Goal: Obtain resource: Obtain resource

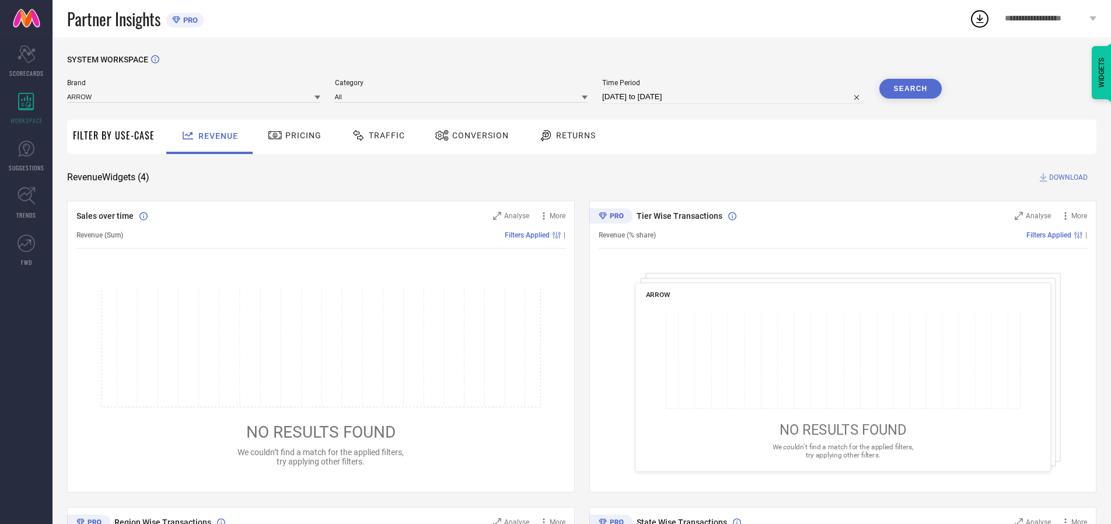
click at [375, 135] on span "Traffic" at bounding box center [387, 135] width 36 height 9
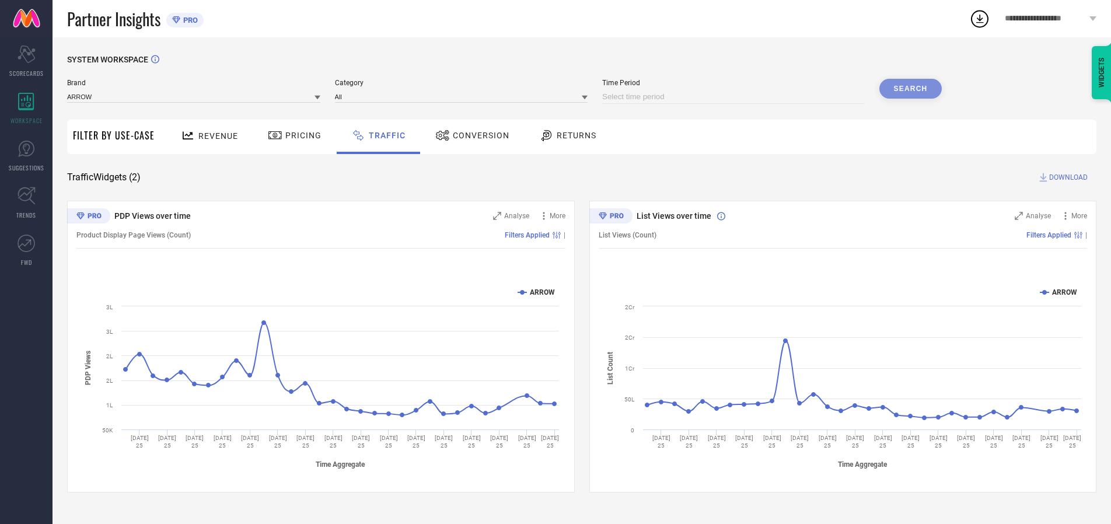
click at [735, 97] on input at bounding box center [733, 97] width 262 height 14
select select "8"
select select "2025"
select select "9"
select select "2025"
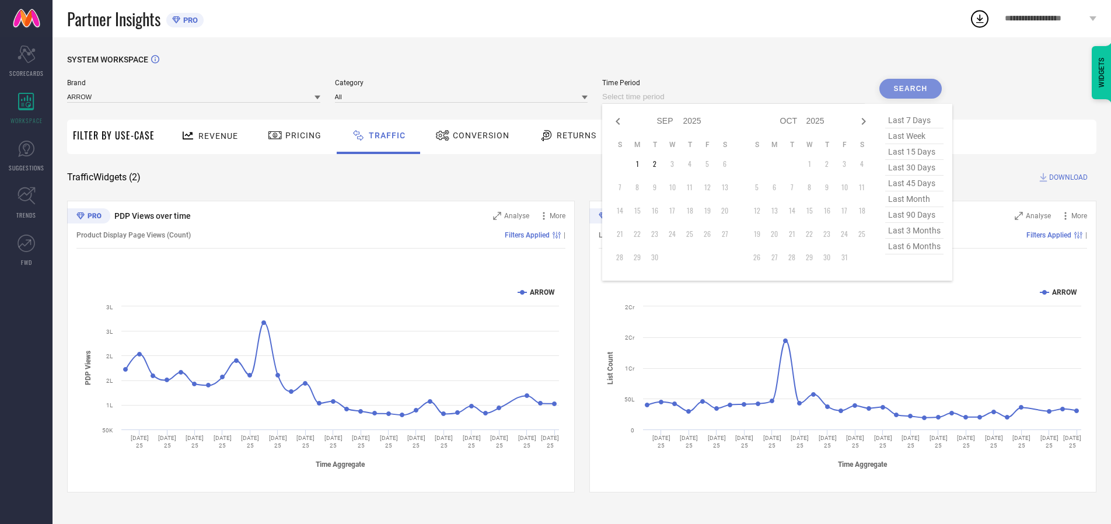
click at [658, 164] on td "2" at bounding box center [654, 163] width 17 height 17
type input "[DATE] to [DATE]"
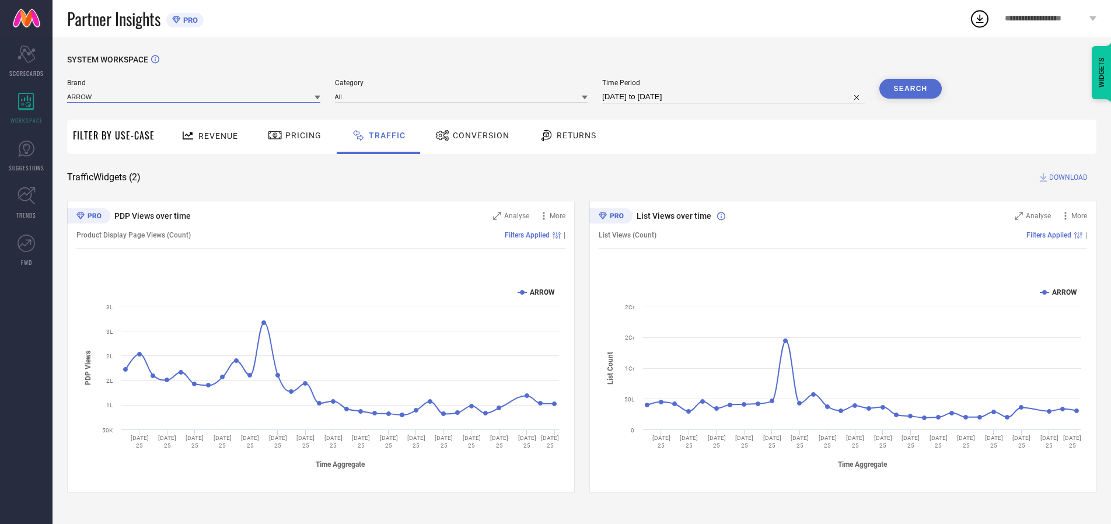
click at [194, 96] on input at bounding box center [193, 96] width 253 height 12
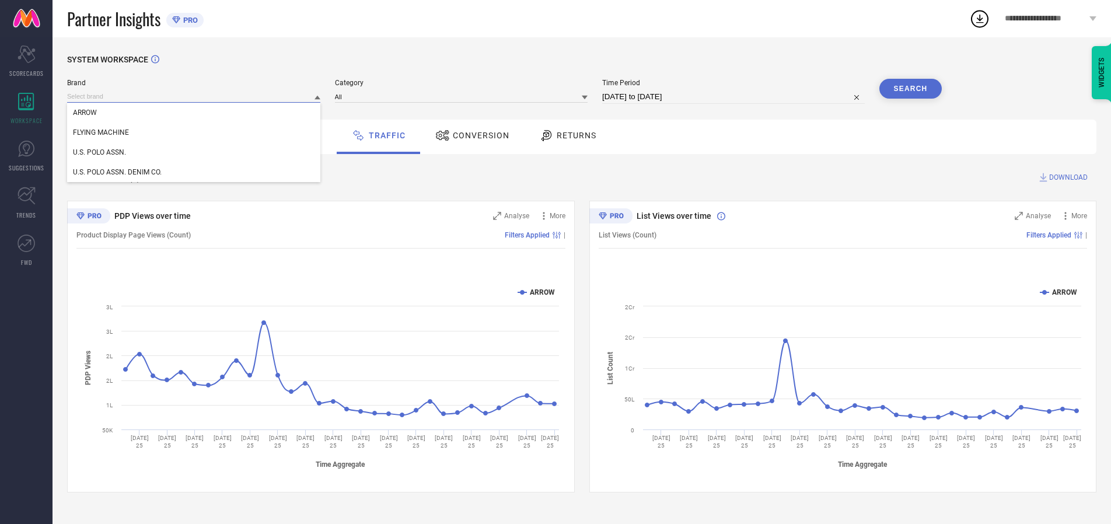
click at [194, 96] on input at bounding box center [193, 96] width 253 height 12
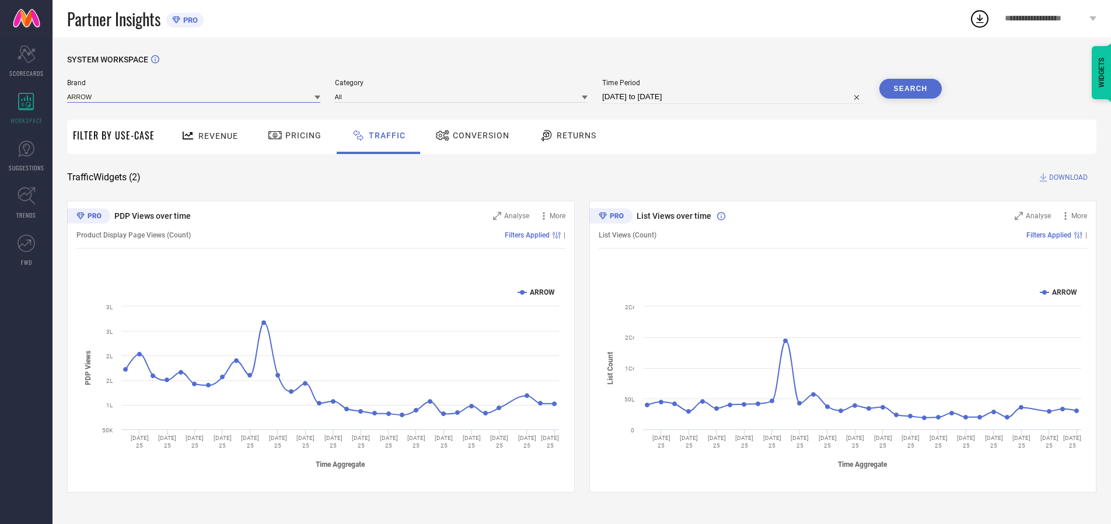
click at [194, 96] on input at bounding box center [193, 96] width 253 height 12
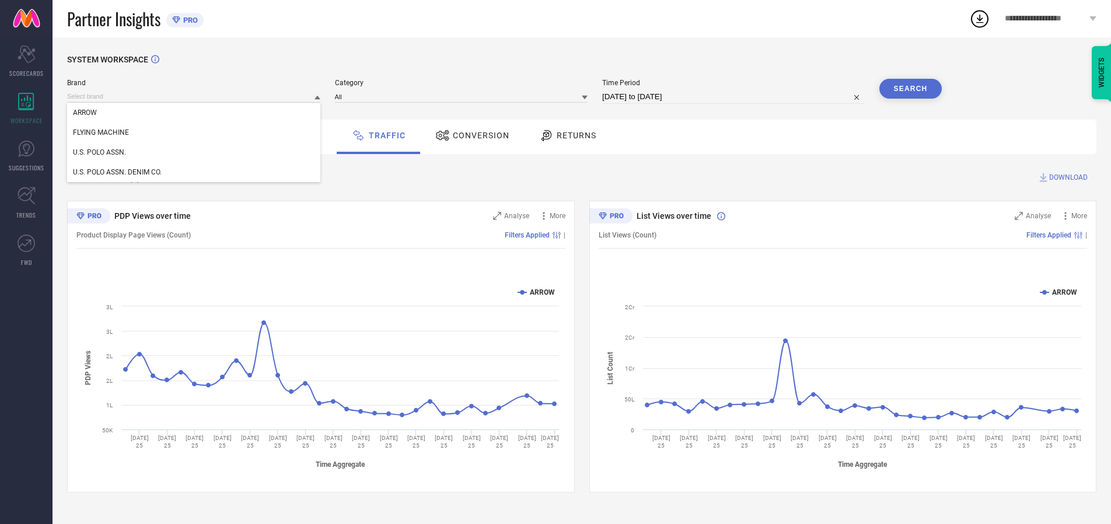
click at [194, 152] on div "U.S. POLO ASSN." at bounding box center [193, 152] width 253 height 20
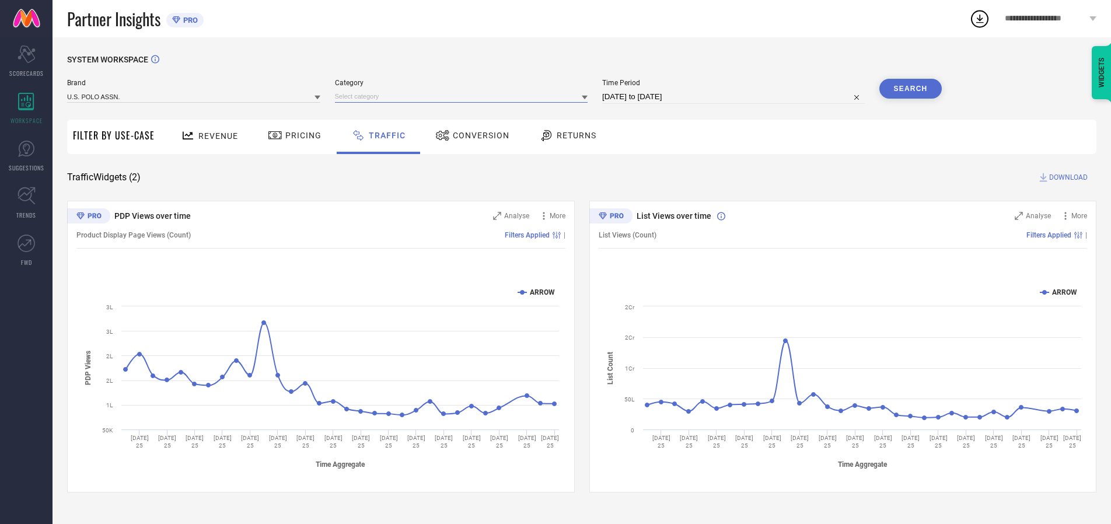
click at [464, 96] on input at bounding box center [461, 96] width 253 height 12
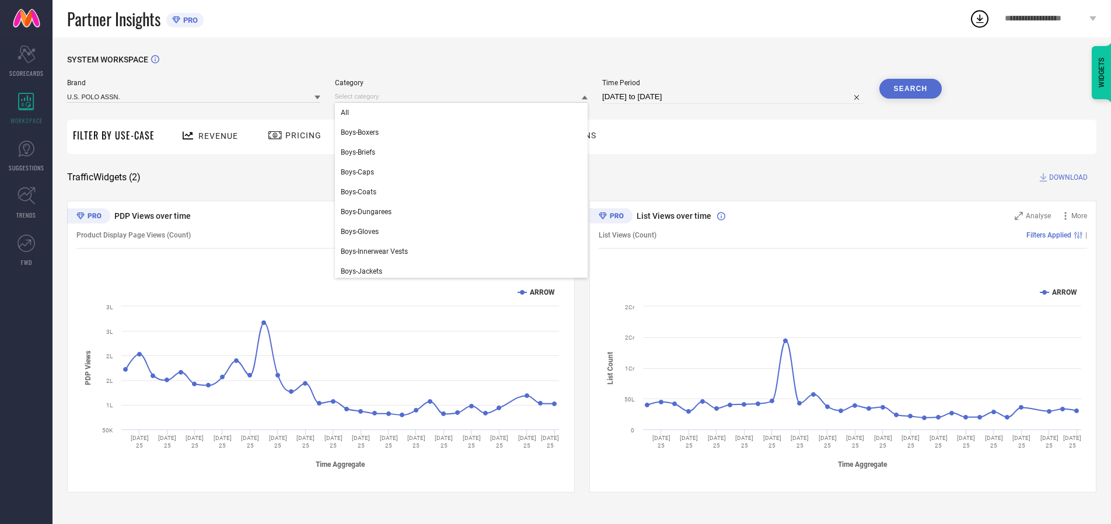
click at [464, 113] on div "All" at bounding box center [461, 113] width 253 height 20
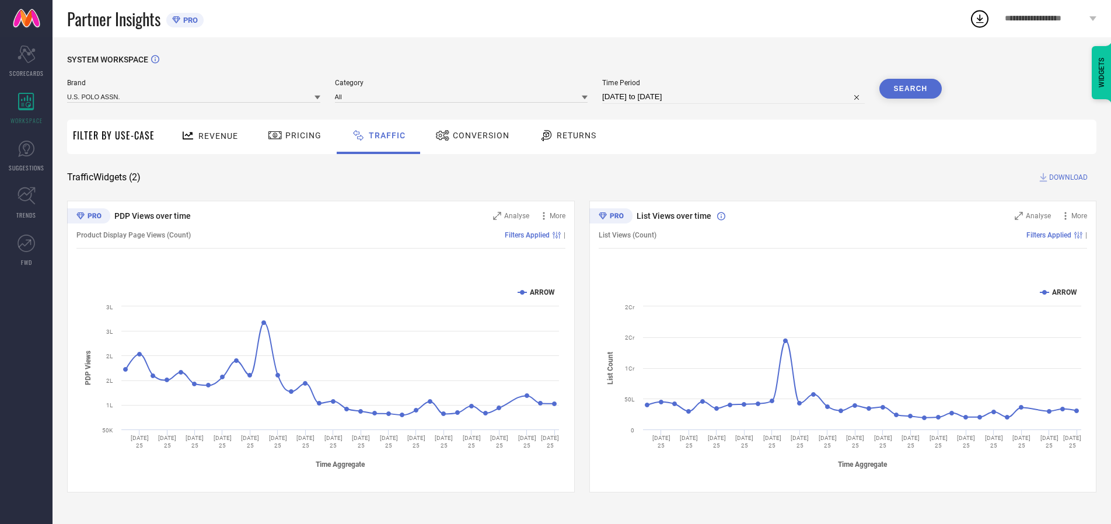
click at [910, 89] on button "Search" at bounding box center [910, 89] width 63 height 20
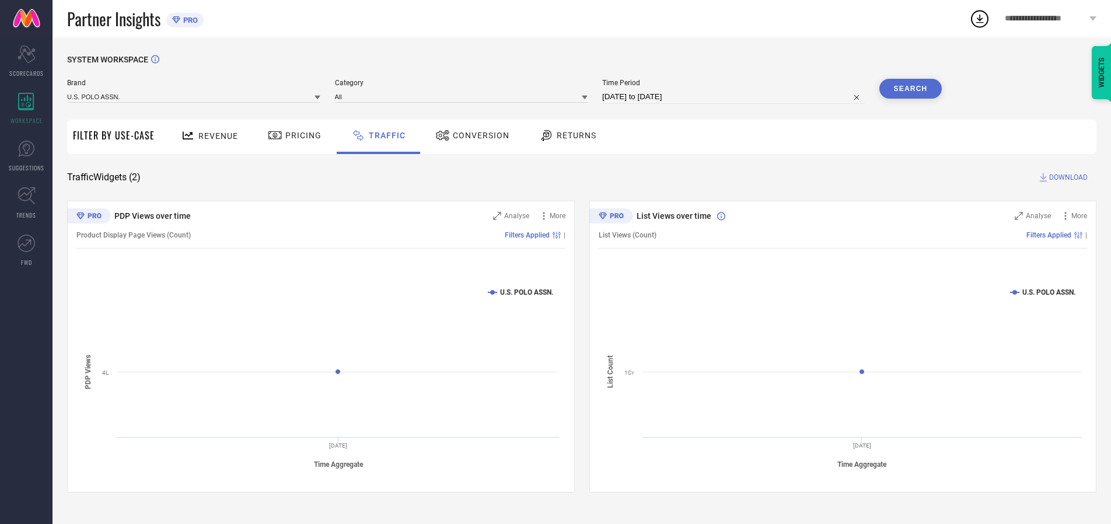
click at [1066, 177] on span "DOWNLOAD" at bounding box center [1068, 177] width 38 height 12
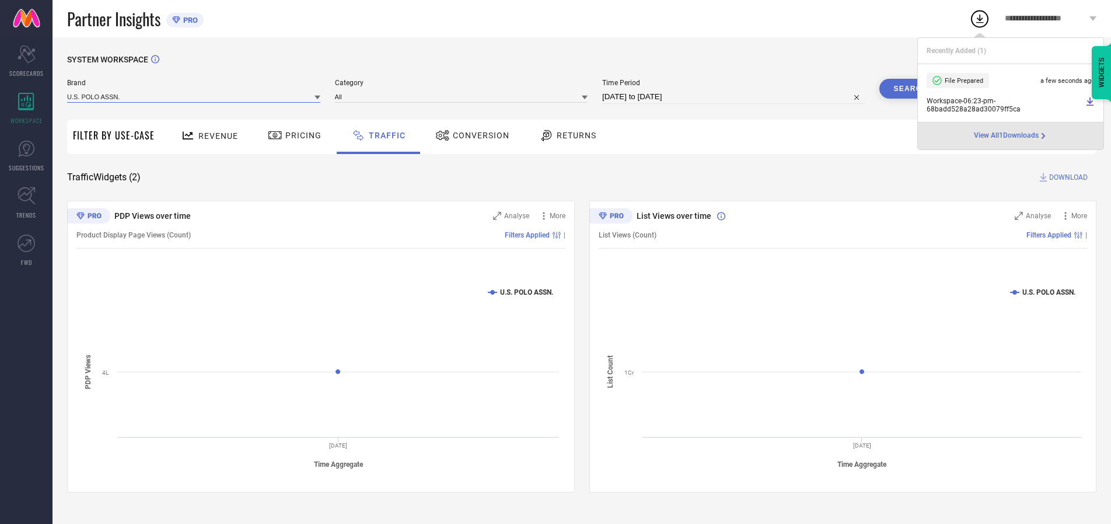
click at [194, 96] on input at bounding box center [193, 96] width 253 height 12
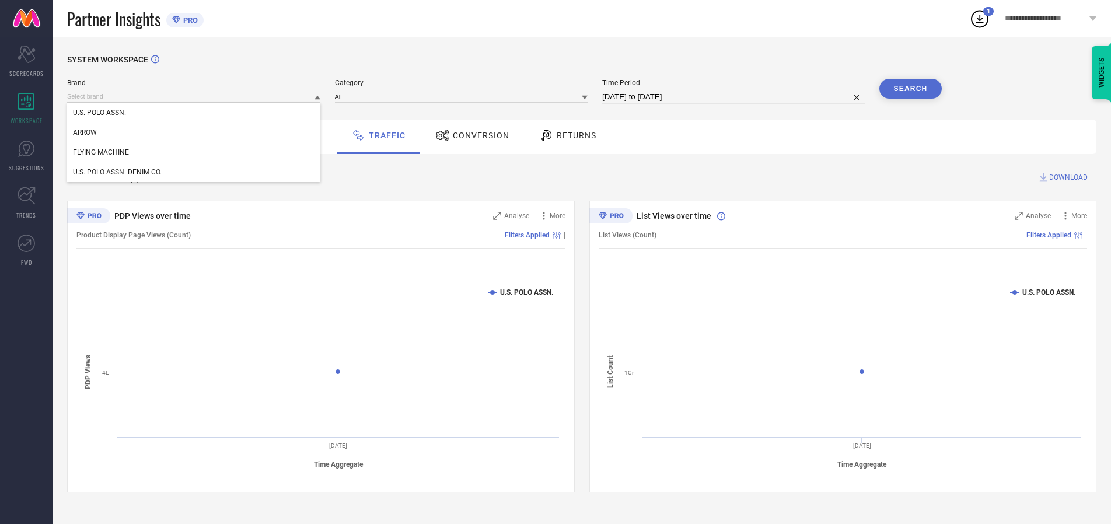
click at [194, 172] on div "U.S. POLO ASSN. DENIM CO." at bounding box center [193, 172] width 253 height 20
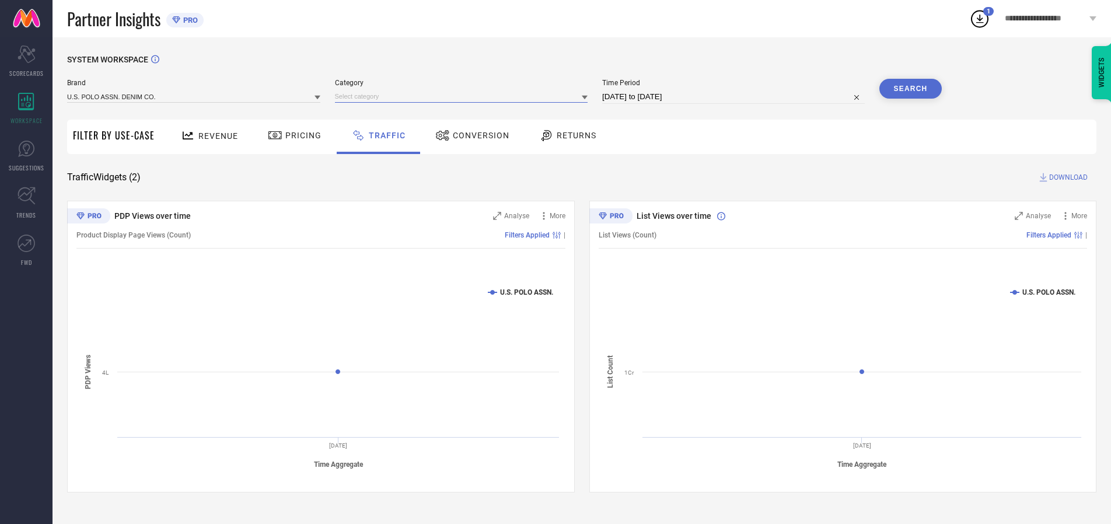
click at [464, 96] on input at bounding box center [461, 96] width 253 height 12
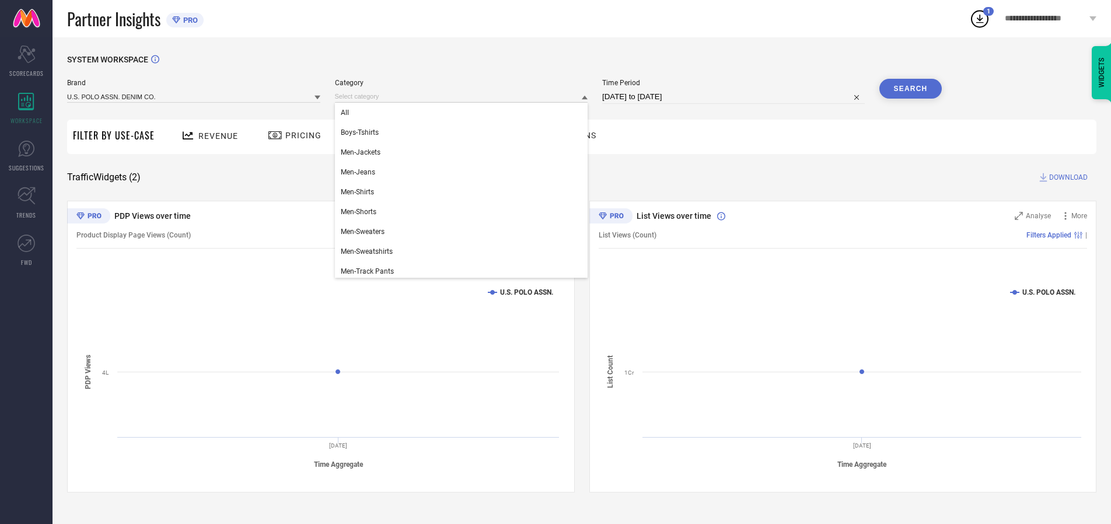
click at [464, 113] on div "All" at bounding box center [461, 113] width 253 height 20
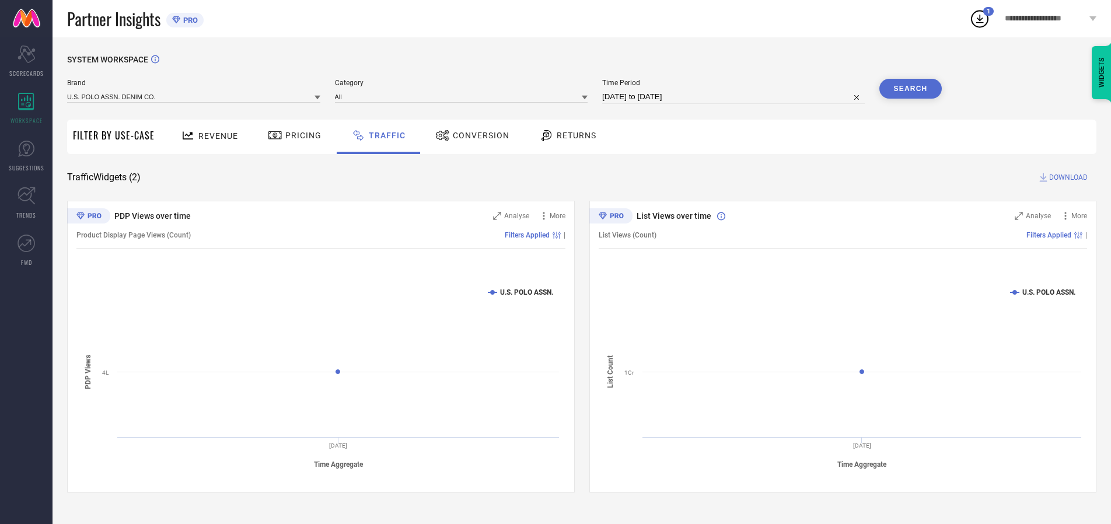
click at [910, 89] on button "Search" at bounding box center [910, 89] width 63 height 20
click at [1066, 177] on span "DOWNLOAD" at bounding box center [1068, 177] width 38 height 12
